Goal: Task Accomplishment & Management: Use online tool/utility

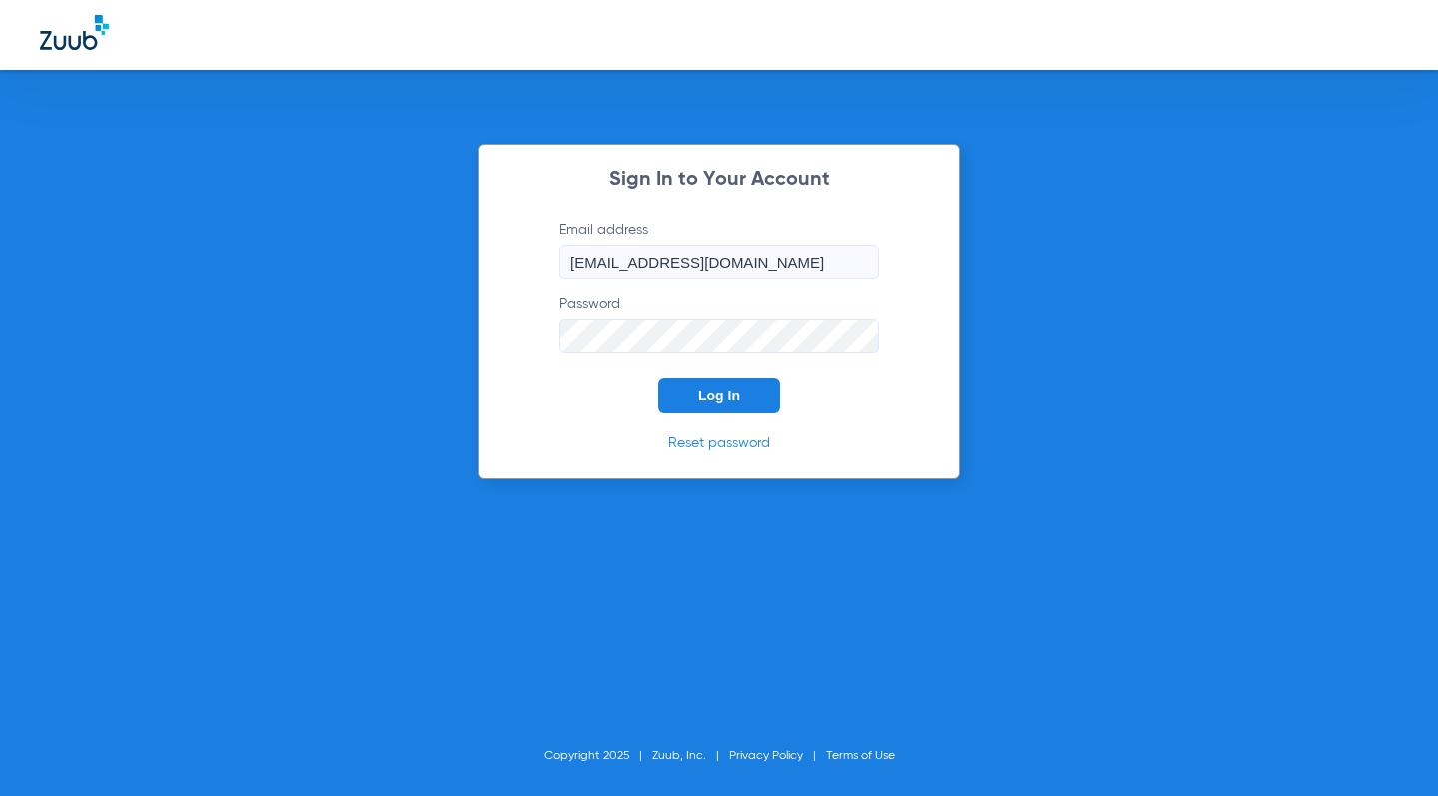
click at [742, 397] on button "Log In" at bounding box center [719, 395] width 122 height 36
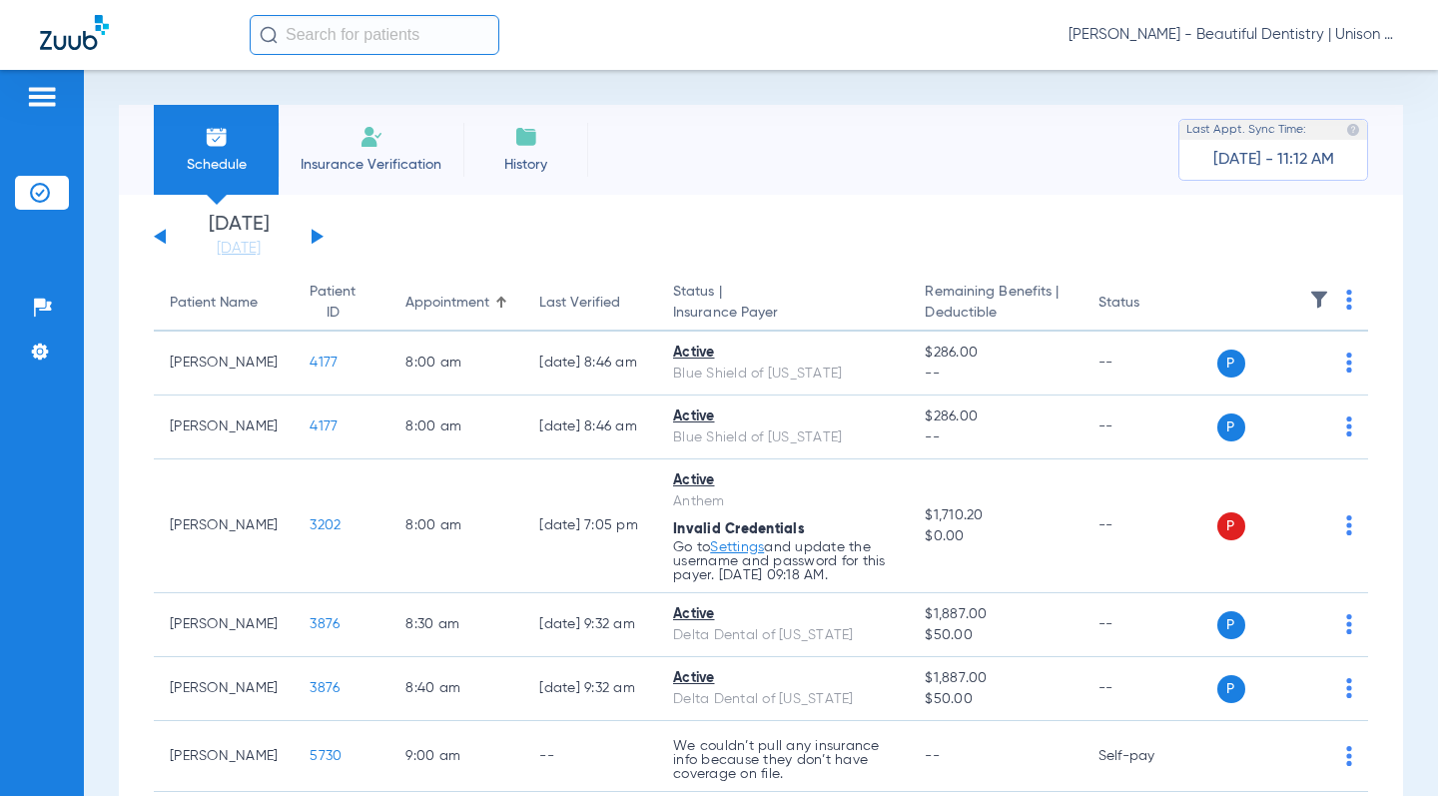
click at [321, 235] on button at bounding box center [318, 236] width 12 height 15
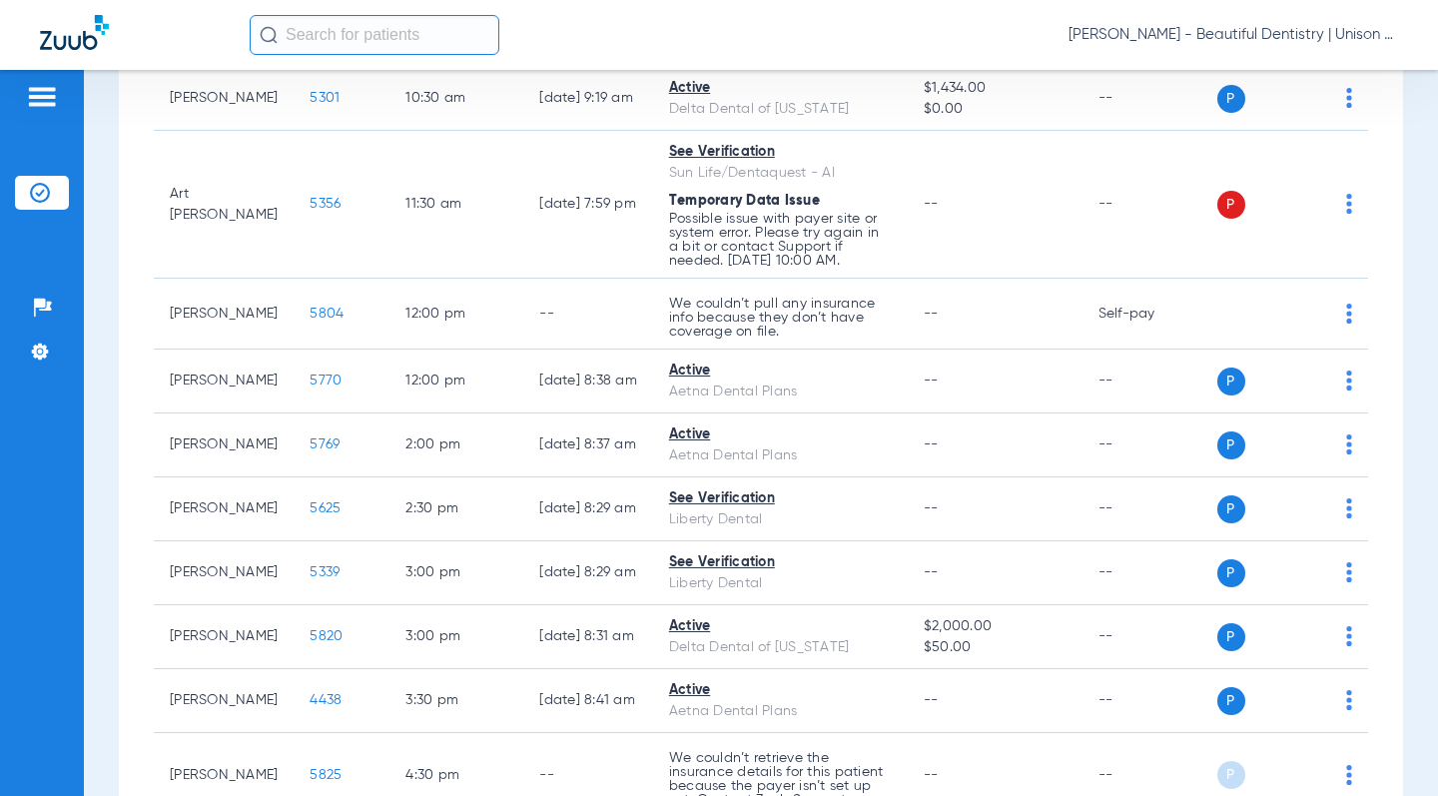
scroll to position [613, 0]
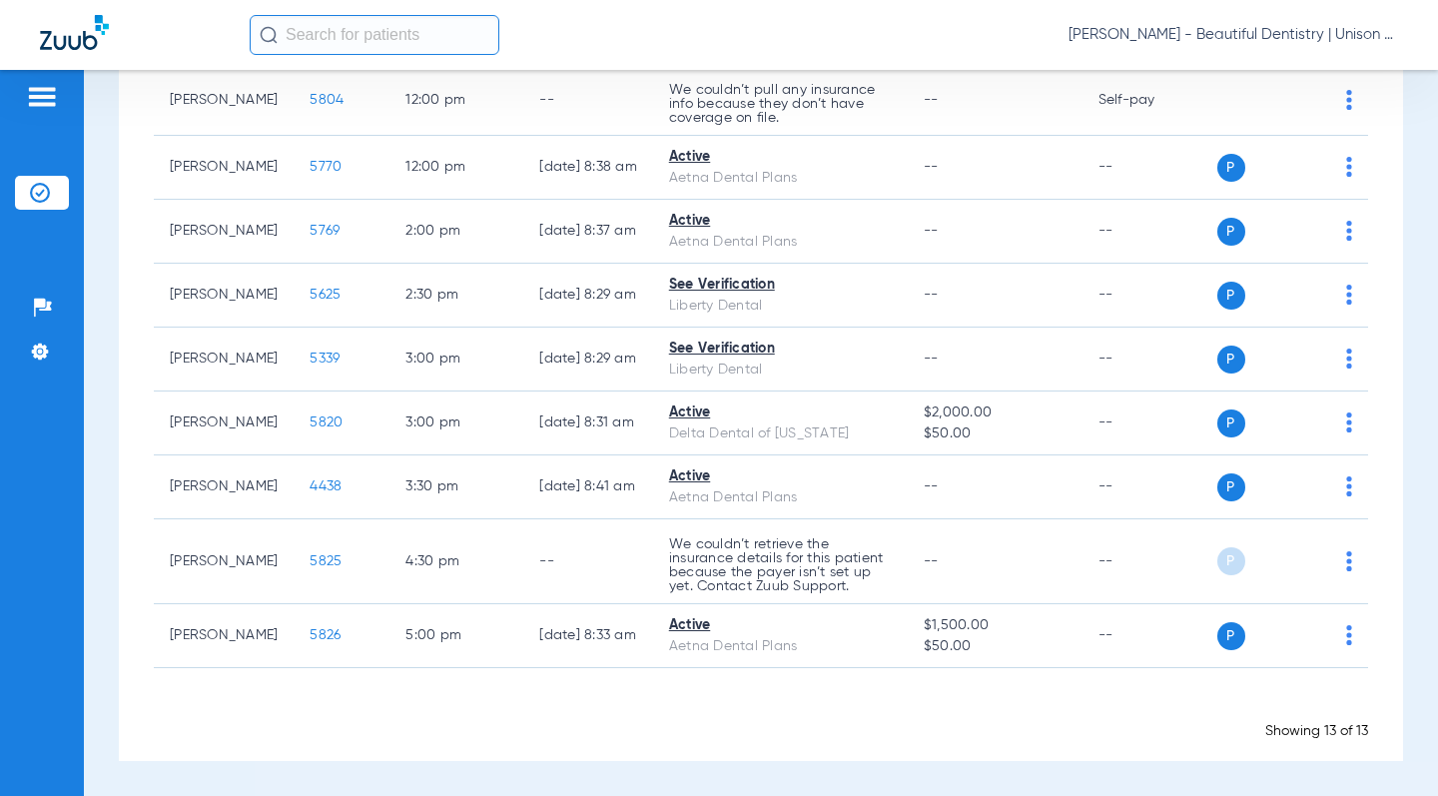
click at [124, 541] on div "[DATE] [DATE] [DATE] [DATE] [DATE] [DATE] [DATE] [DATE] [DATE] [DATE] [DATE] [D…" at bounding box center [761, 171] width 1284 height 1179
click at [901, 686] on app-appointment-list "Patient Name Patient ID Appointment Last Verified Status | Insurance Payer Rema…" at bounding box center [761, 201] width 1214 height 1078
click at [107, 255] on div "Schedule Insurance Verification History Last Appt. Sync Time: [DATE] - 11:12 AM…" at bounding box center [761, 433] width 1354 height 726
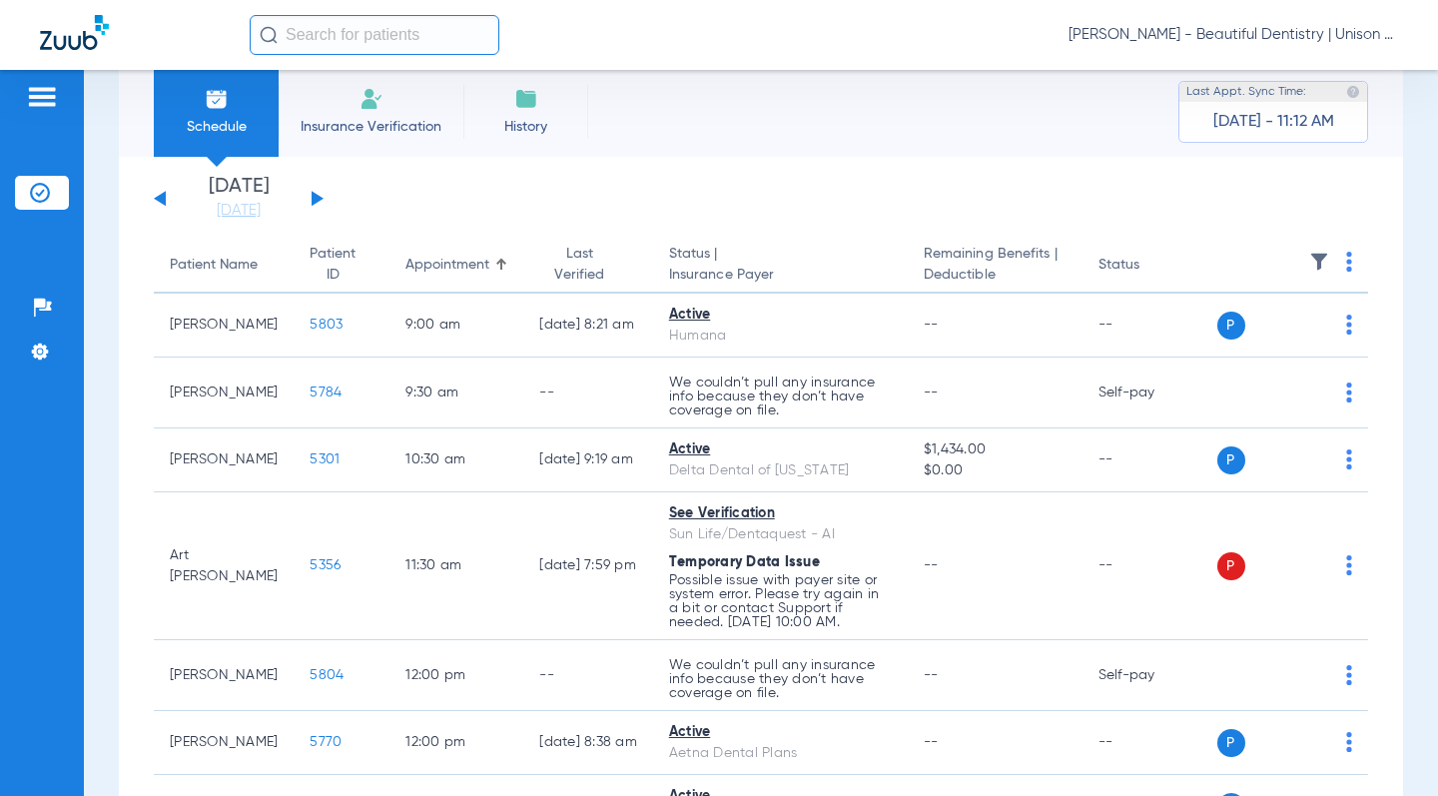
scroll to position [0, 0]
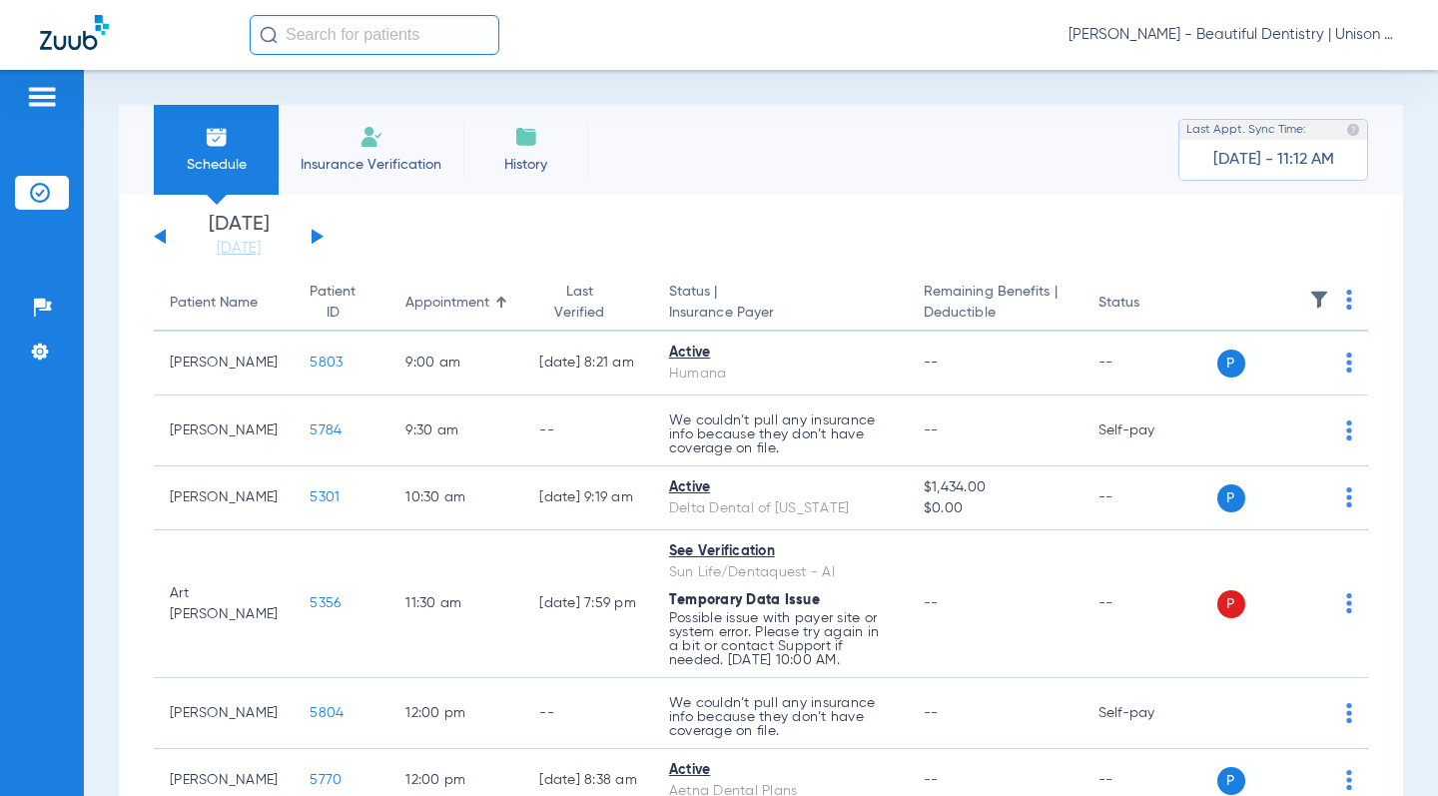
click at [172, 244] on div "[DATE] [DATE] [DATE] [DATE] [DATE] [DATE] [DATE] [DATE] [DATE] [DATE] [DATE] [D…" at bounding box center [239, 237] width 170 height 44
click at [167, 244] on div "[DATE] [DATE] [DATE] [DATE] [DATE] [DATE] [DATE] [DATE] [DATE] [DATE] [DATE] [D…" at bounding box center [239, 237] width 170 height 44
click at [367, 218] on app-single-date-navigator "[DATE] [DATE] [DATE] [DATE] [DATE] [DATE] [DATE] [DATE] [DATE] [DATE] [DATE] [D…" at bounding box center [761, 237] width 1214 height 44
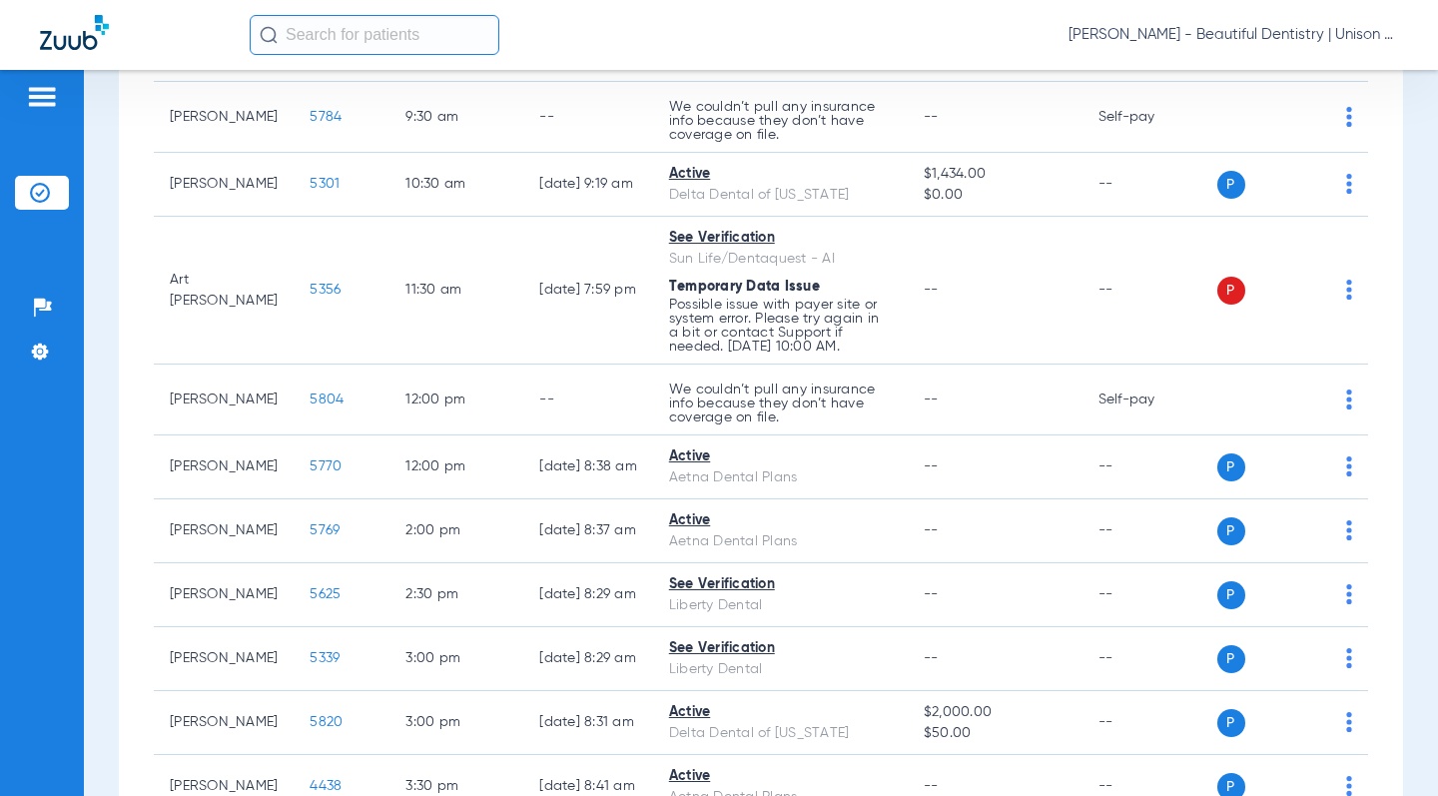
scroll to position [14, 0]
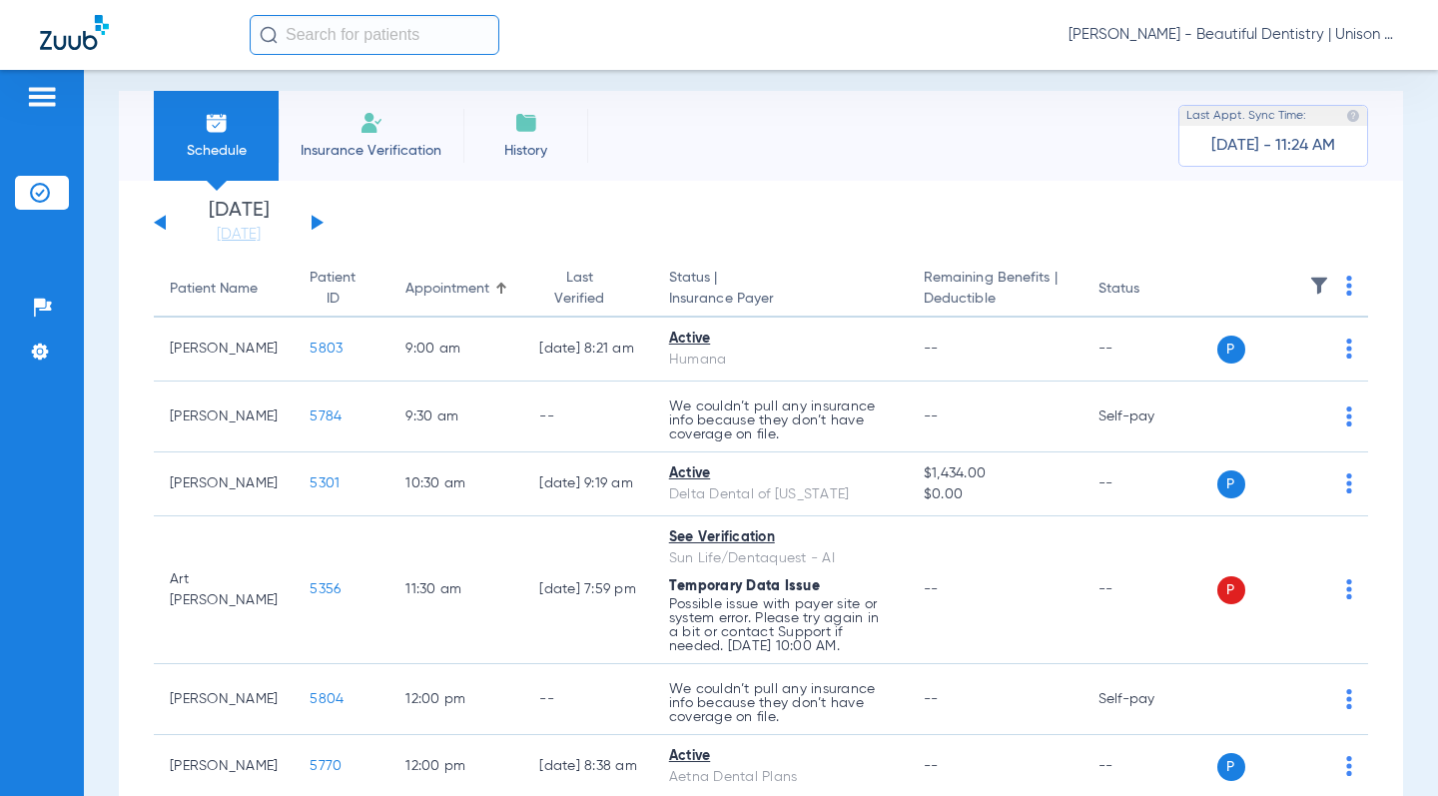
click at [415, 221] on app-single-date-navigator "[DATE] [DATE] [DATE] [DATE] [DATE] [DATE] [DATE] [DATE] [DATE] [DATE] [DATE] [D…" at bounding box center [761, 223] width 1214 height 44
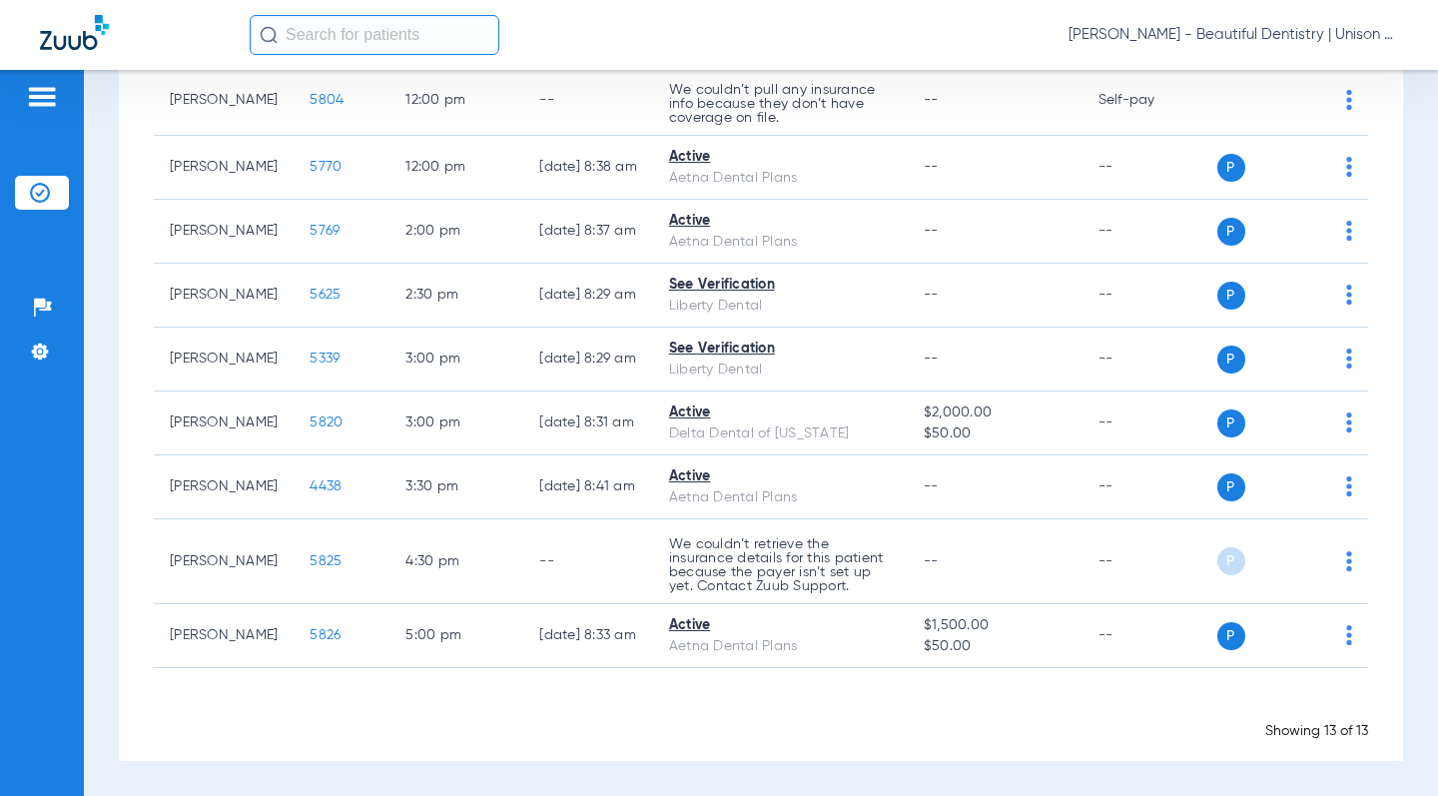
scroll to position [513, 0]
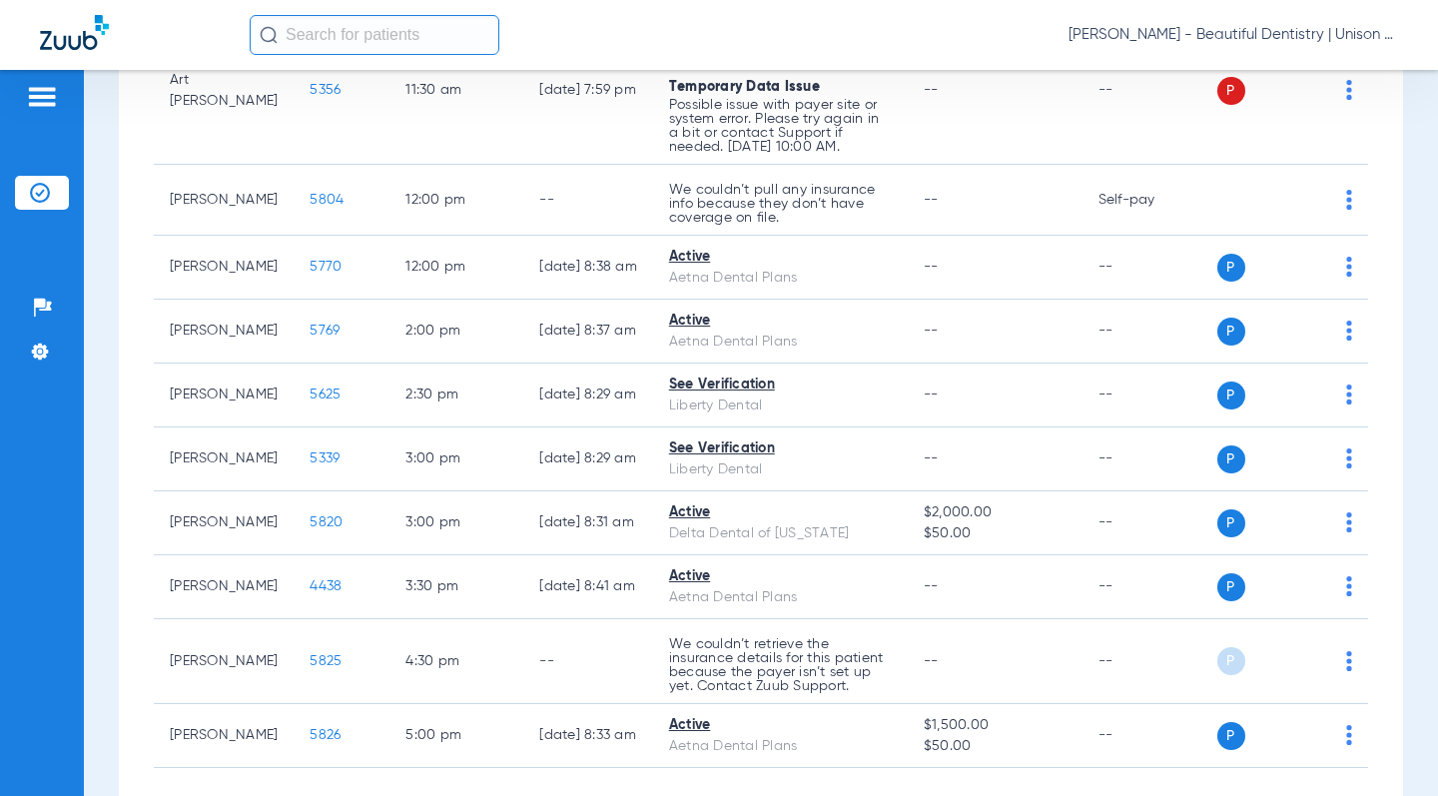
click at [133, 262] on div "[DATE] [DATE] [DATE] [DATE] [DATE] [DATE] [DATE] [DATE] [DATE] [DATE] [DATE] [D…" at bounding box center [761, 270] width 1284 height 1179
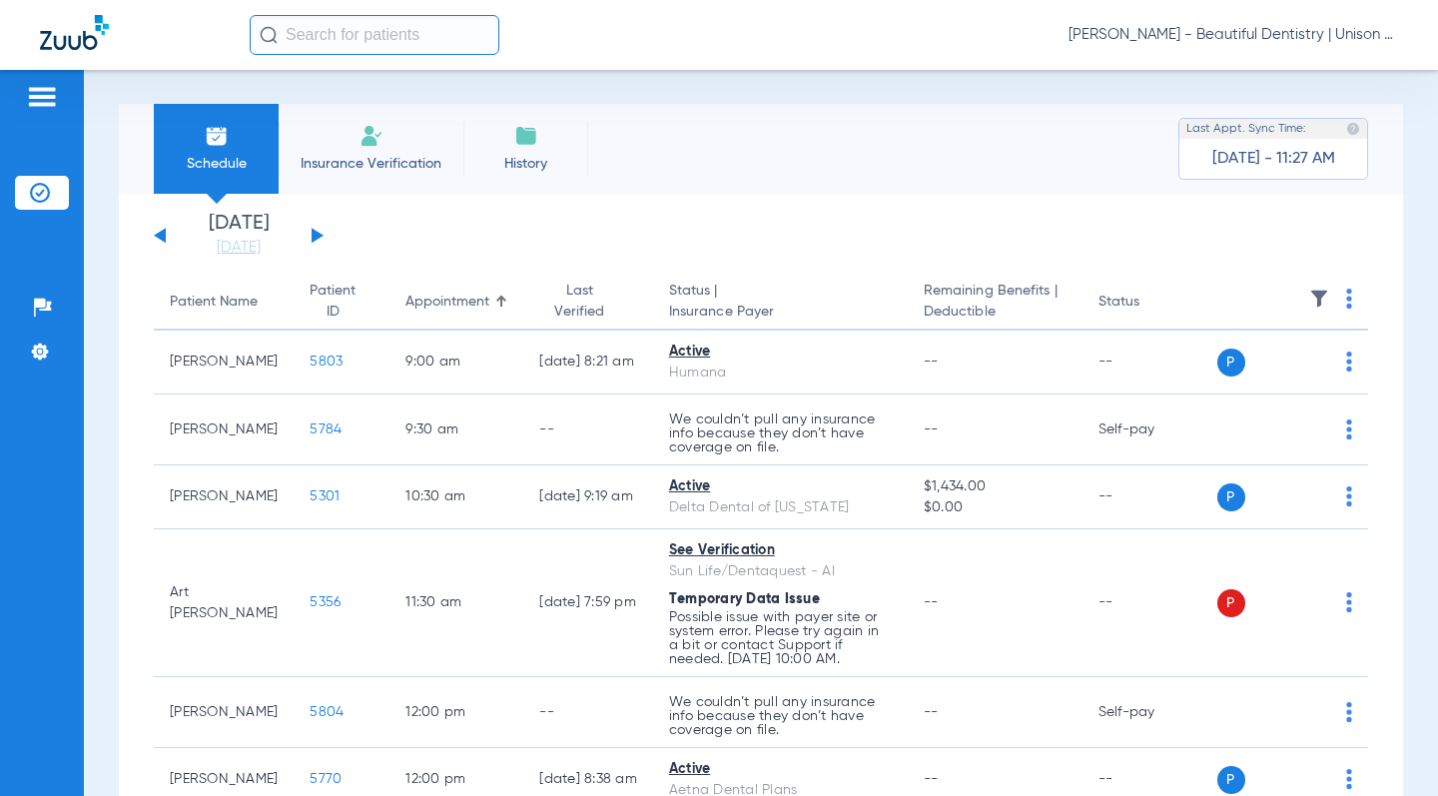
scroll to position [0, 0]
click at [160, 238] on button at bounding box center [160, 236] width 12 height 15
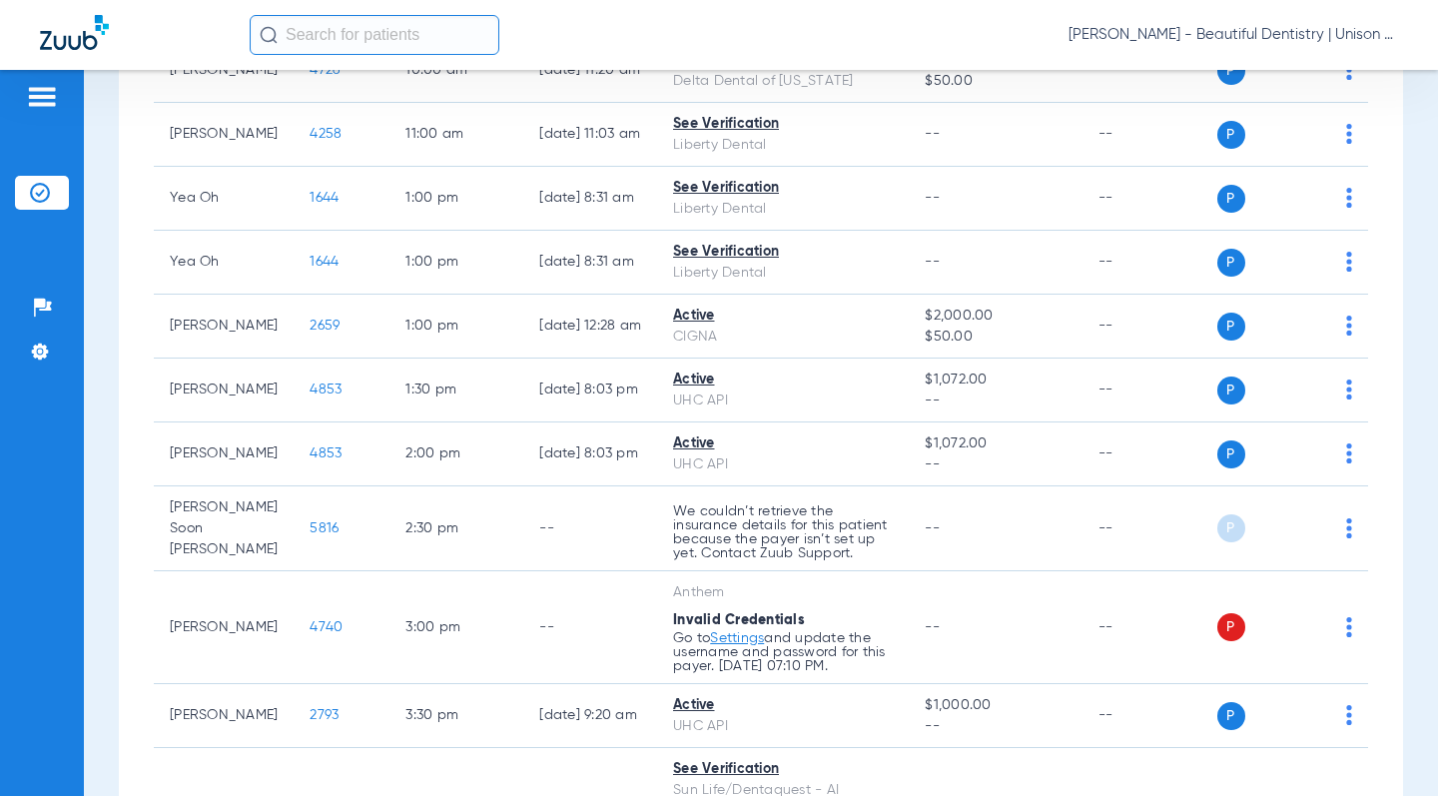
scroll to position [1298, 0]
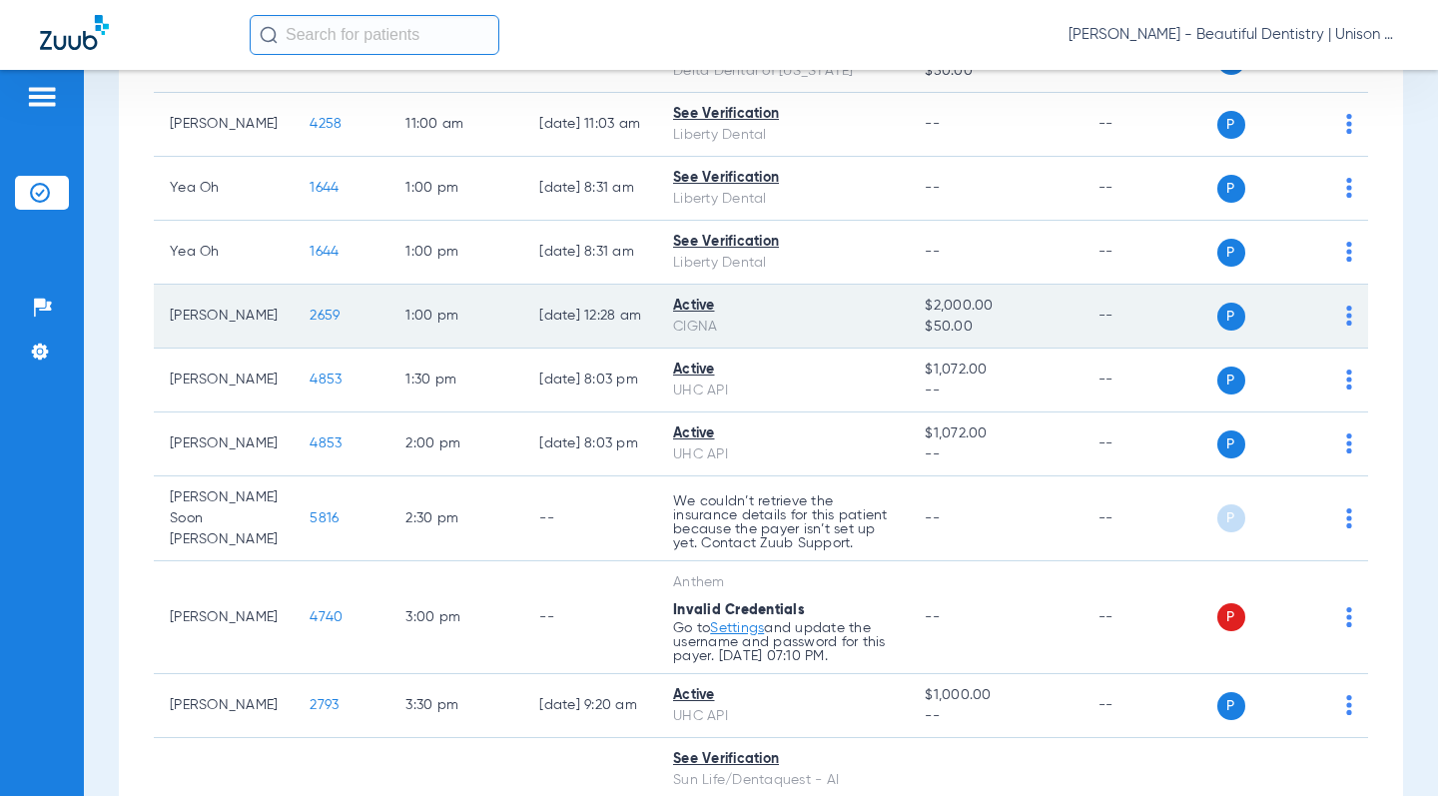
click at [310, 315] on span "2659" at bounding box center [325, 316] width 30 height 14
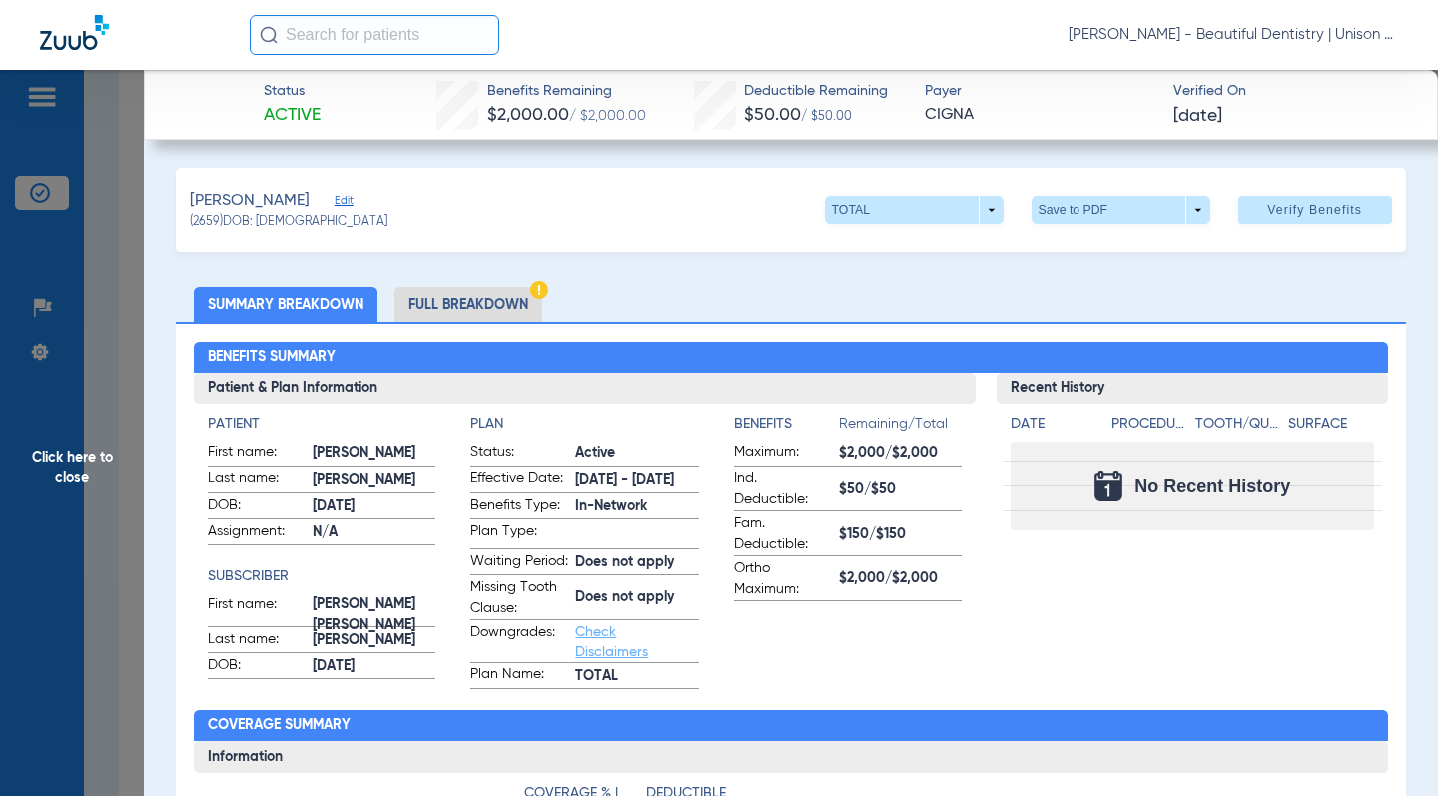
click at [592, 301] on ul "Summary Breakdown Full Breakdown" at bounding box center [790, 304] width 1229 height 35
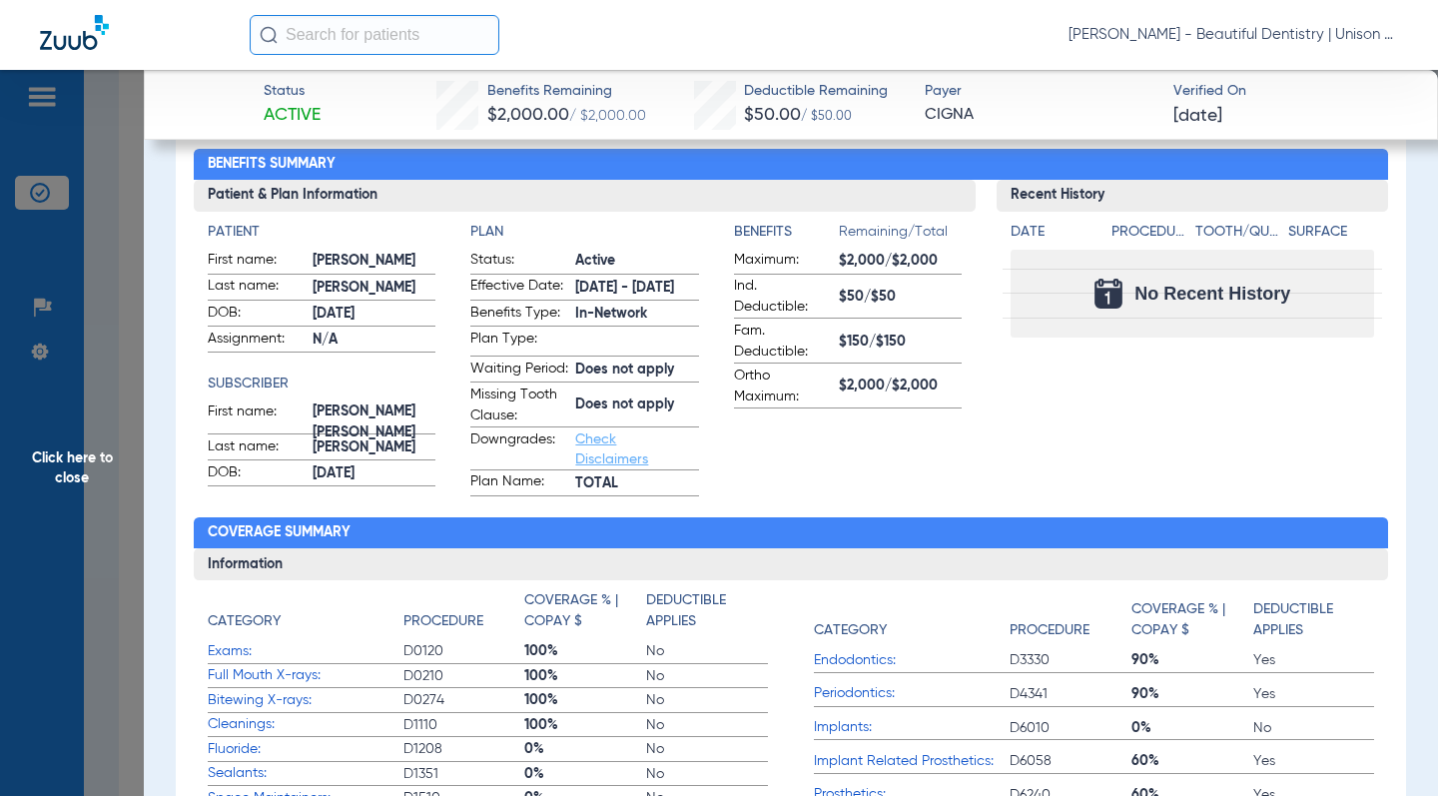
scroll to position [200, 0]
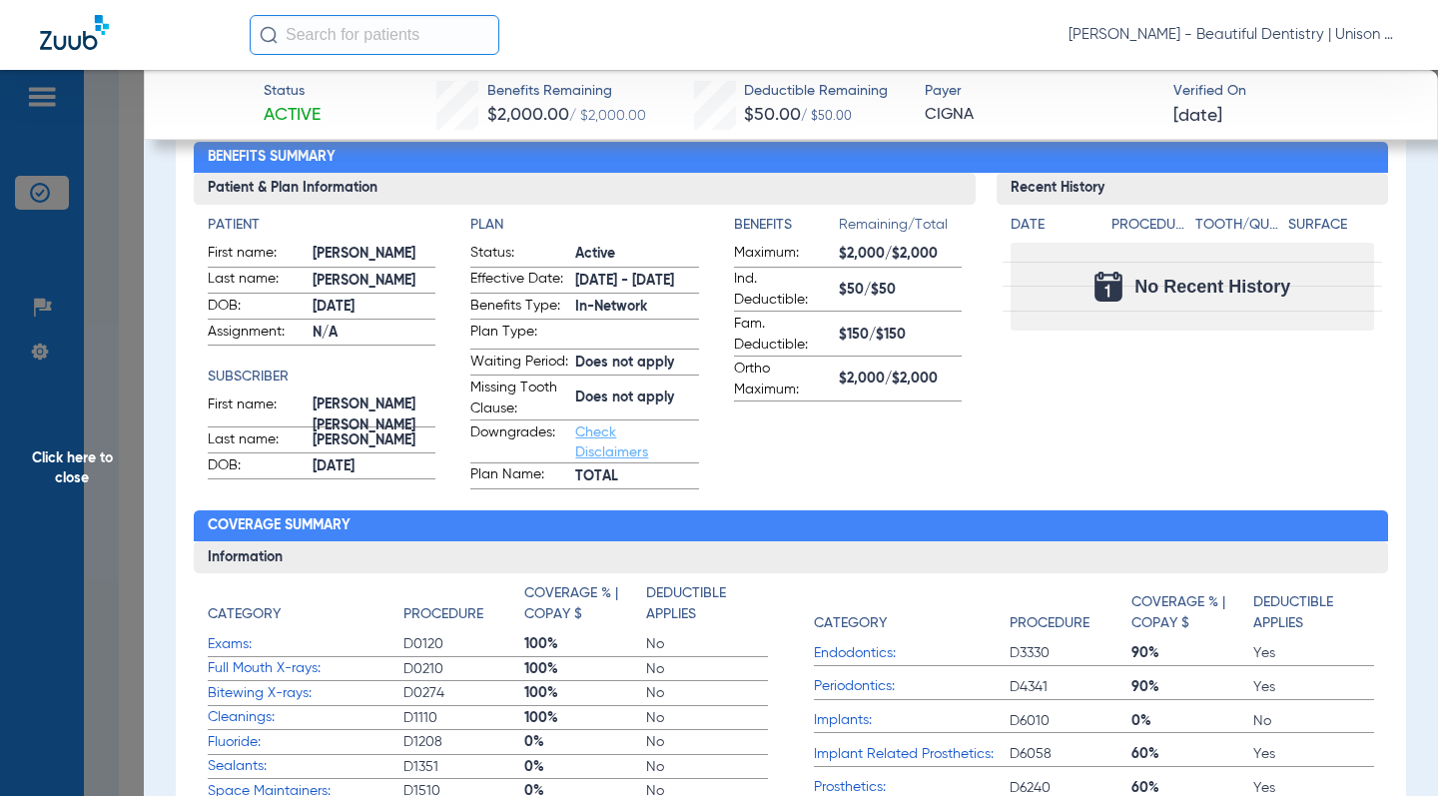
click at [932, 485] on app-benefits-information "Benefits Remaining/Total Maximum: $2,000/$2,000 Ind. Deductible: $50/$50 Fam. D…" at bounding box center [848, 352] width 228 height 275
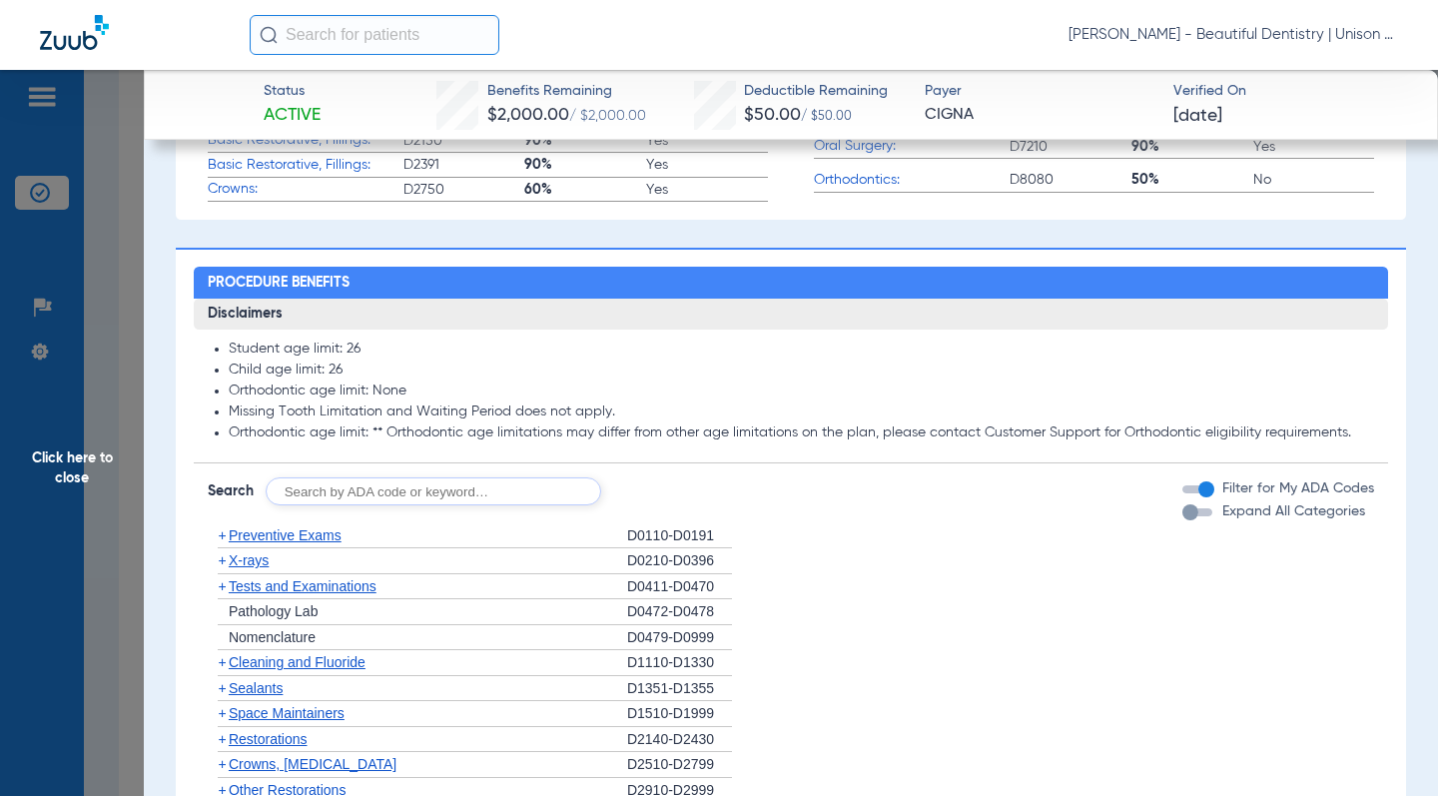
scroll to position [999, 0]
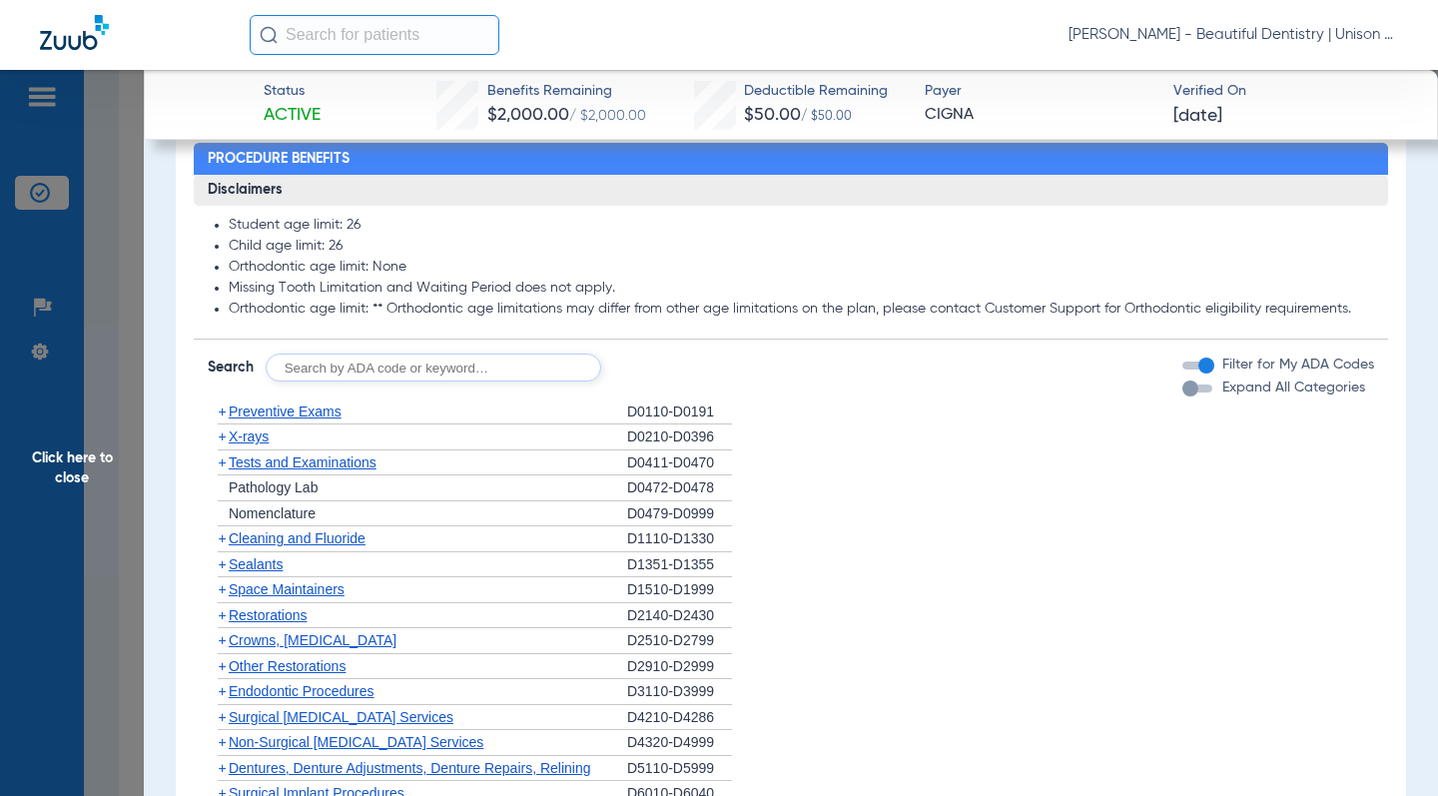
click at [218, 444] on span "+" at bounding box center [222, 436] width 8 height 16
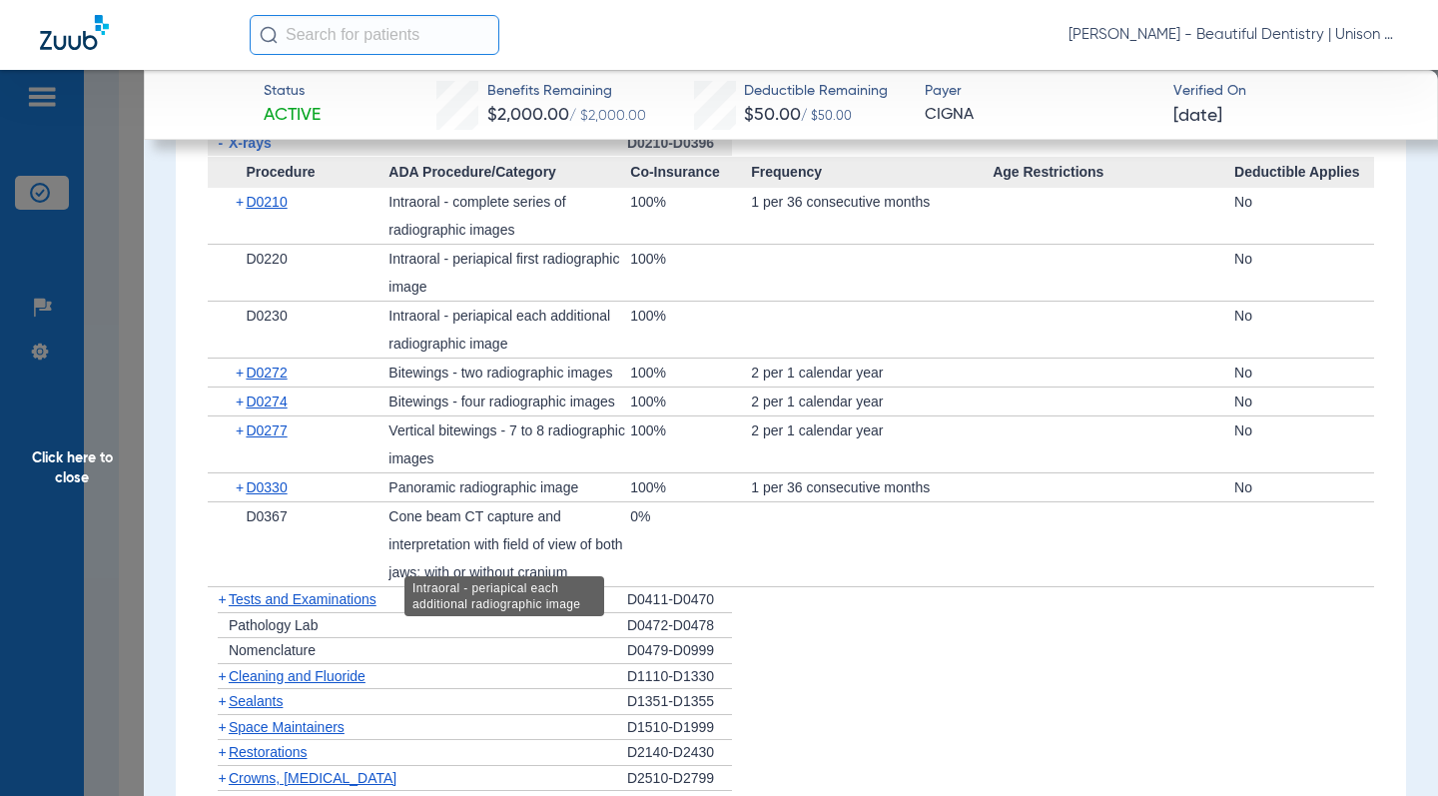
scroll to position [1298, 0]
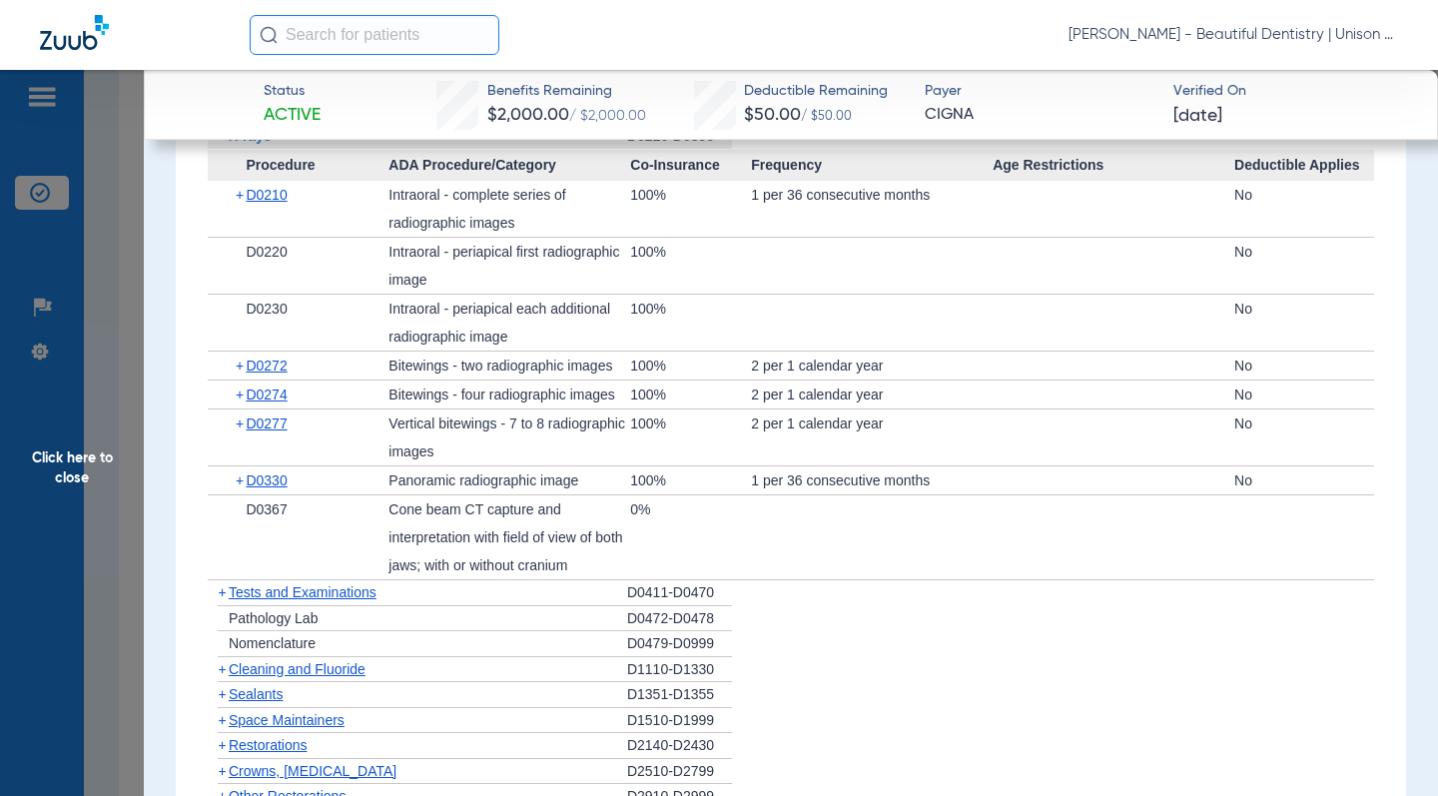
click at [209, 485] on div "+ D0330 Panoramic radiographic image 100% 1 per 36 consecutive months No" at bounding box center [791, 480] width 1166 height 28
click at [129, 231] on span "Click here to close" at bounding box center [72, 468] width 144 height 796
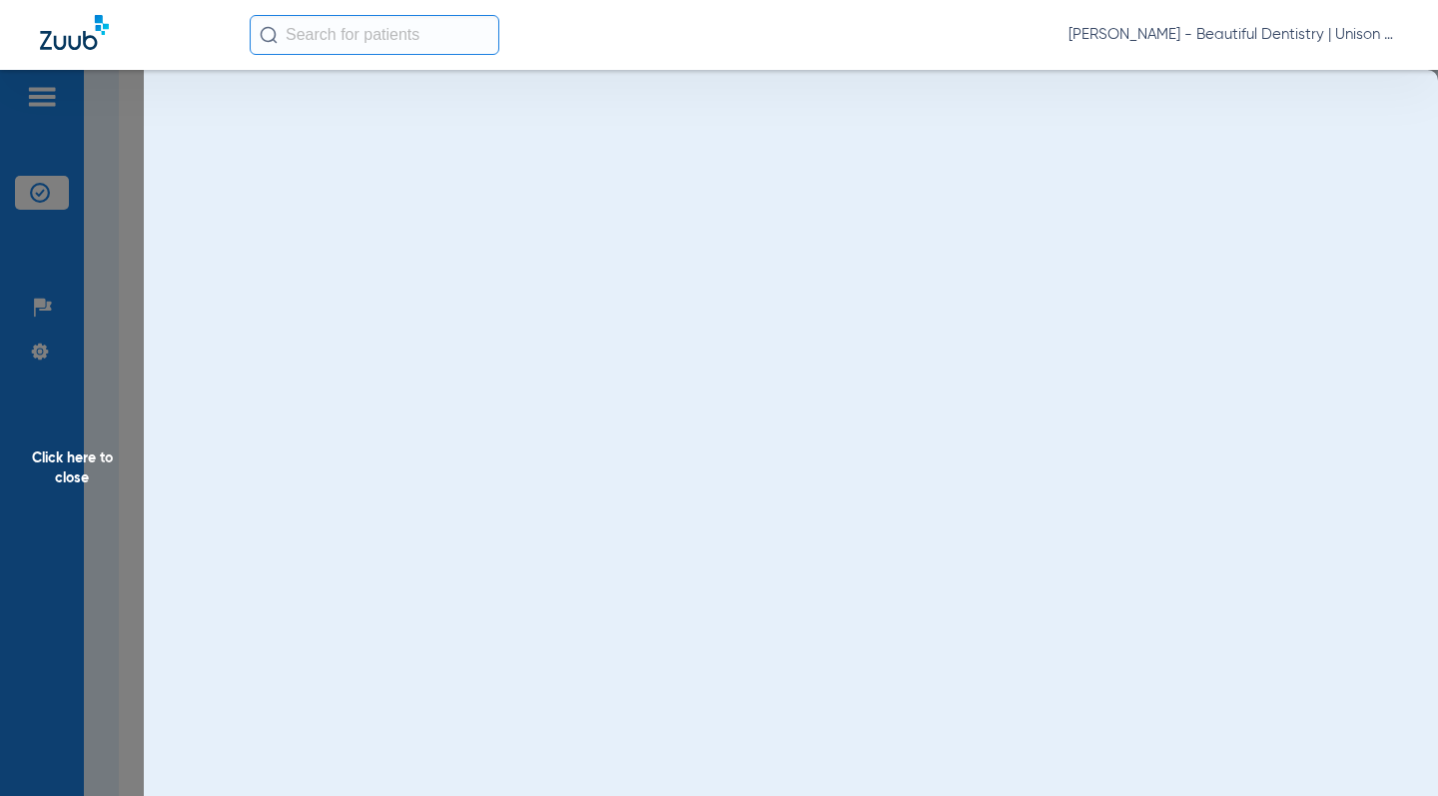
scroll to position [0, 0]
